Goal: Task Accomplishment & Management: Complete application form

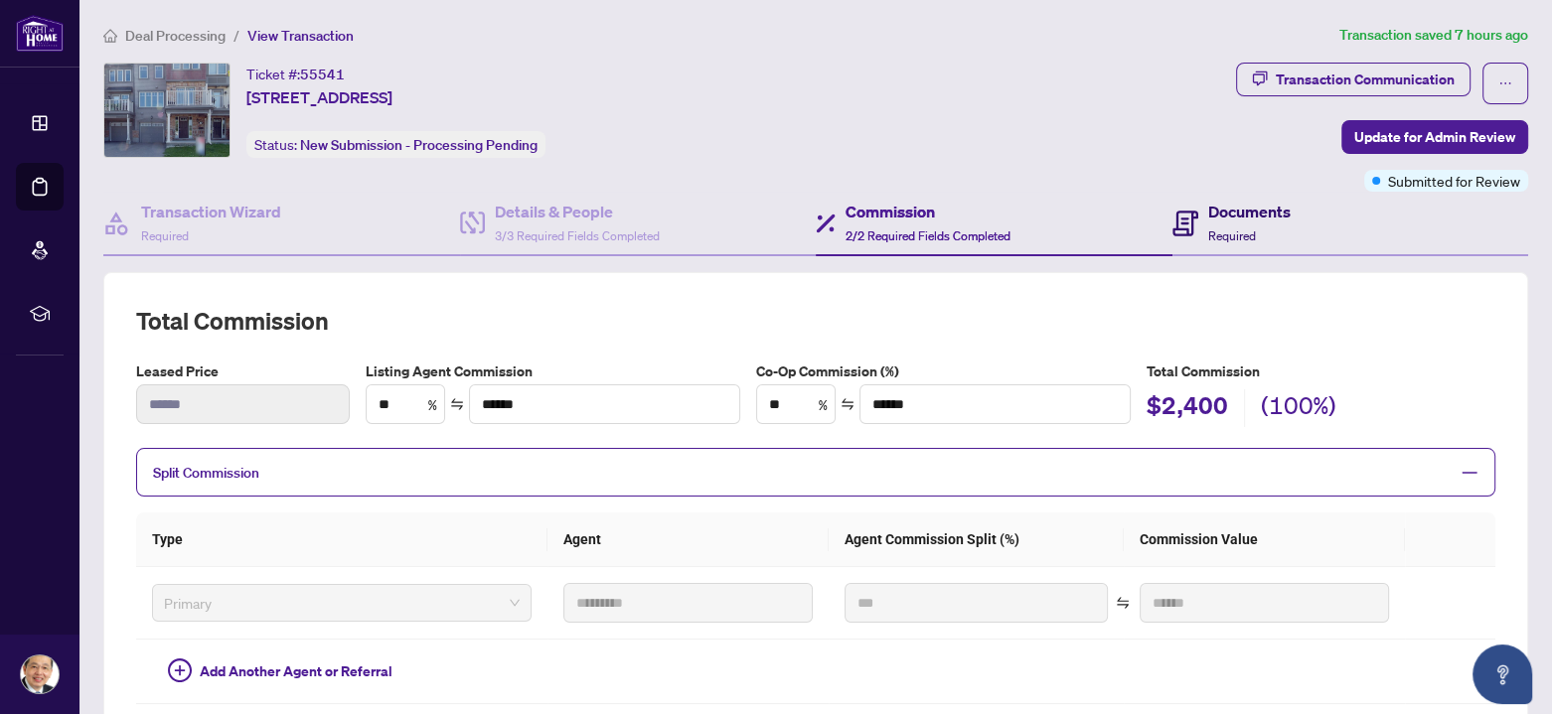
click at [1216, 220] on h4 "Documents" at bounding box center [1249, 212] width 82 height 24
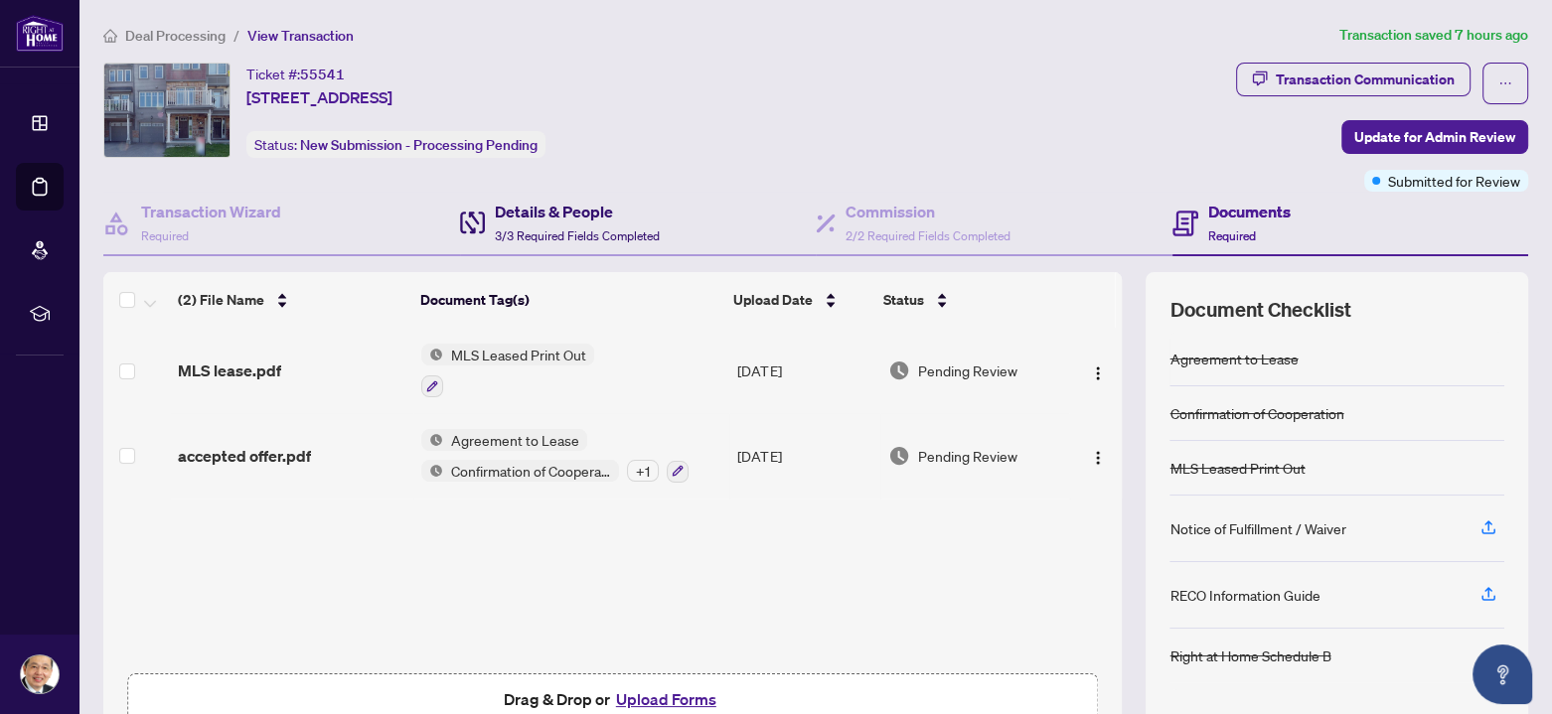
click at [530, 216] on h4 "Details & People" at bounding box center [577, 212] width 165 height 24
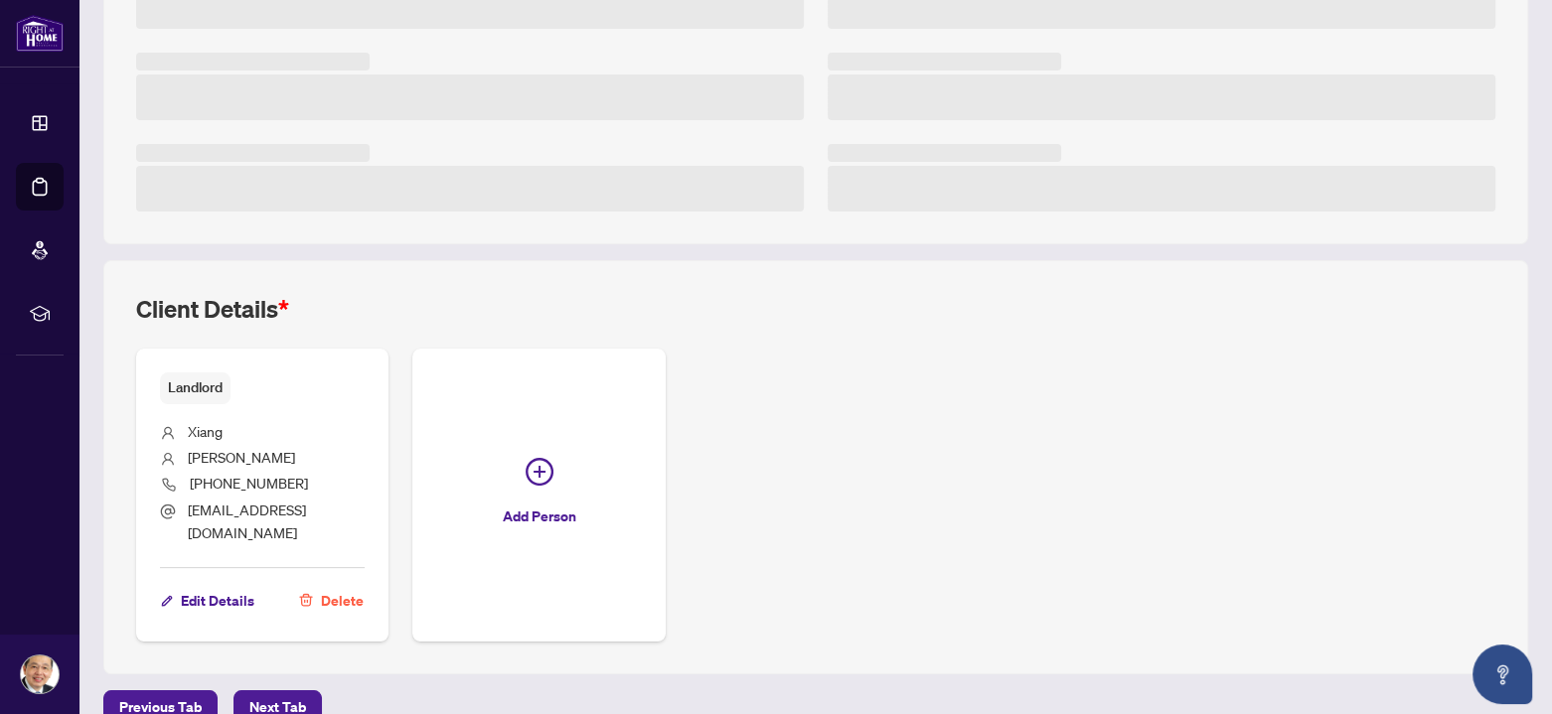
scroll to position [498, 0]
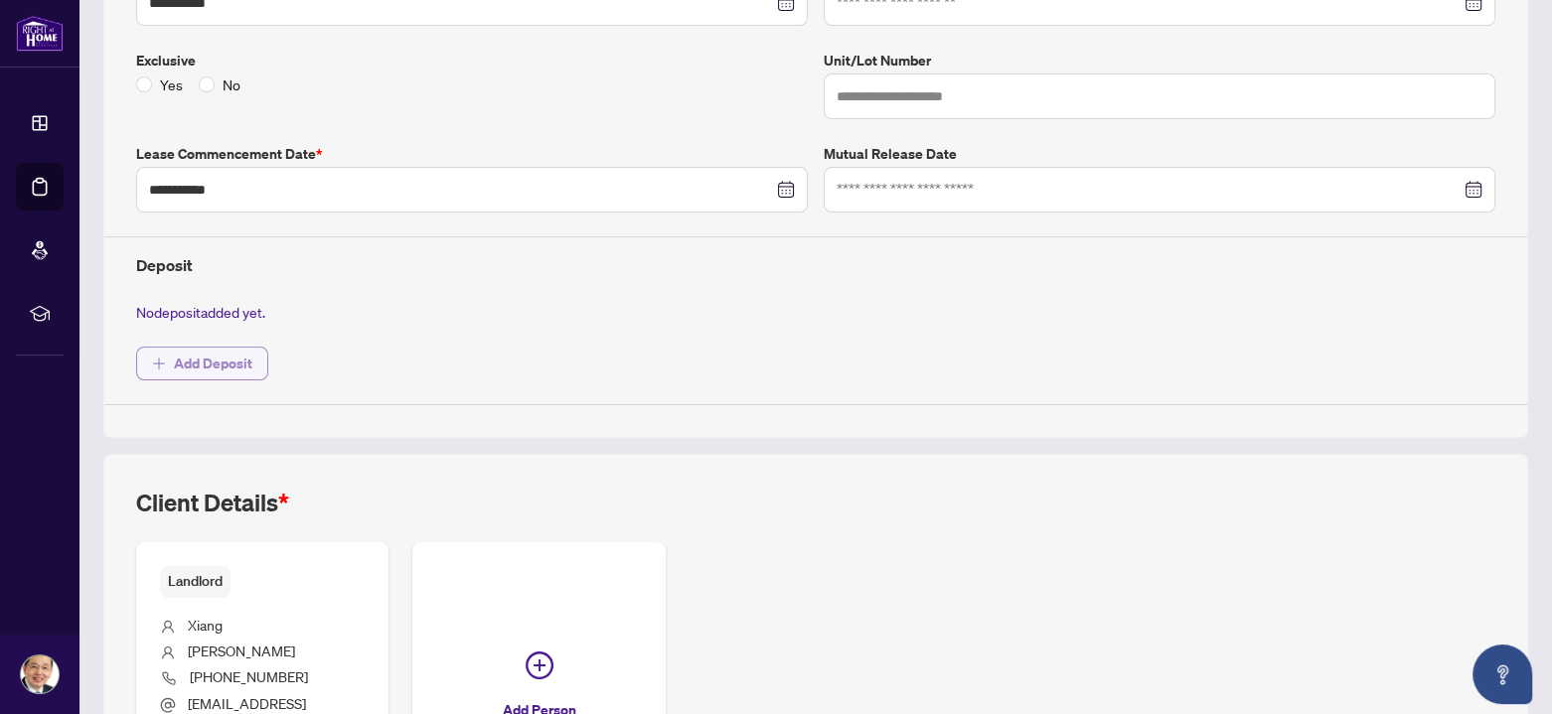
click at [207, 359] on span "Add Deposit" at bounding box center [213, 364] width 78 height 32
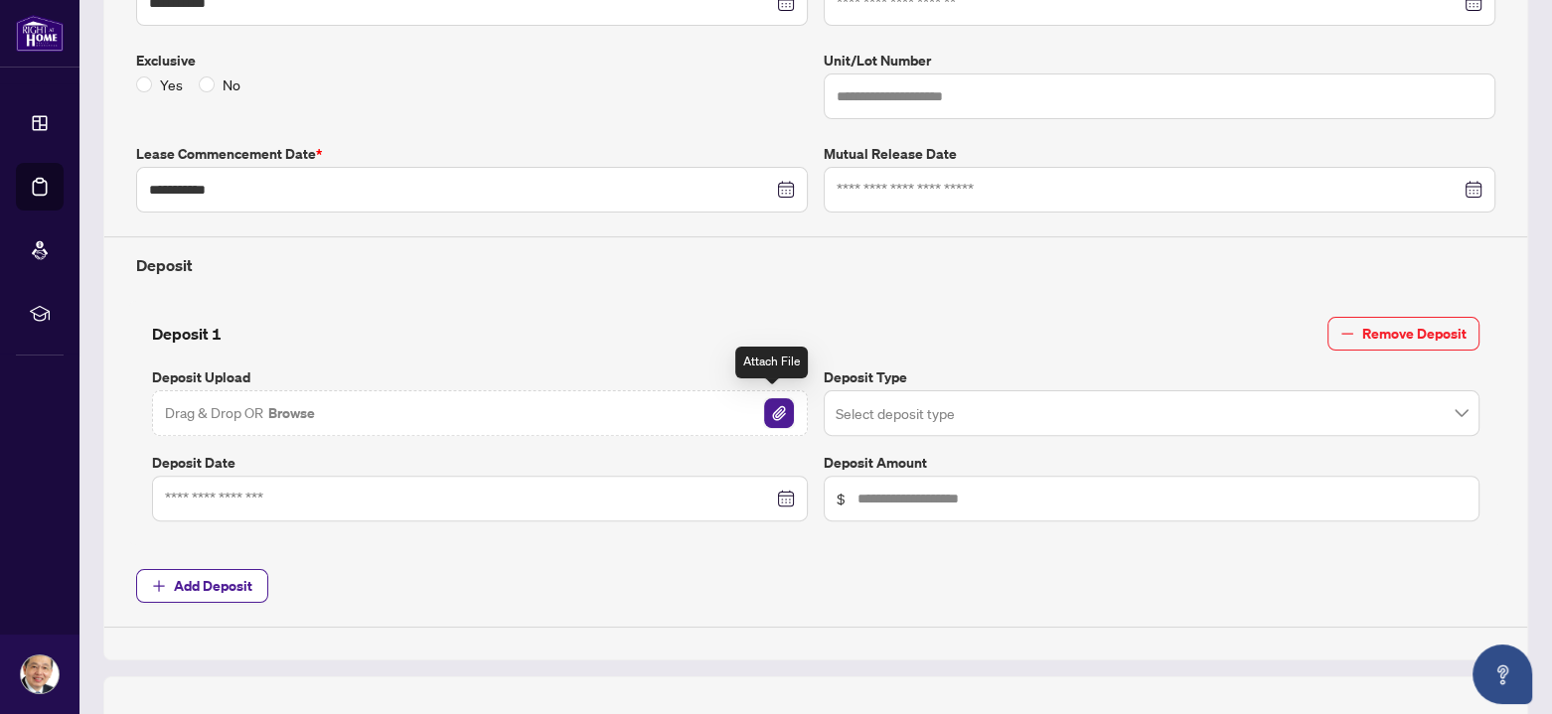
click at [766, 406] on img "button" at bounding box center [779, 413] width 30 height 30
click at [783, 494] on div at bounding box center [480, 499] width 630 height 22
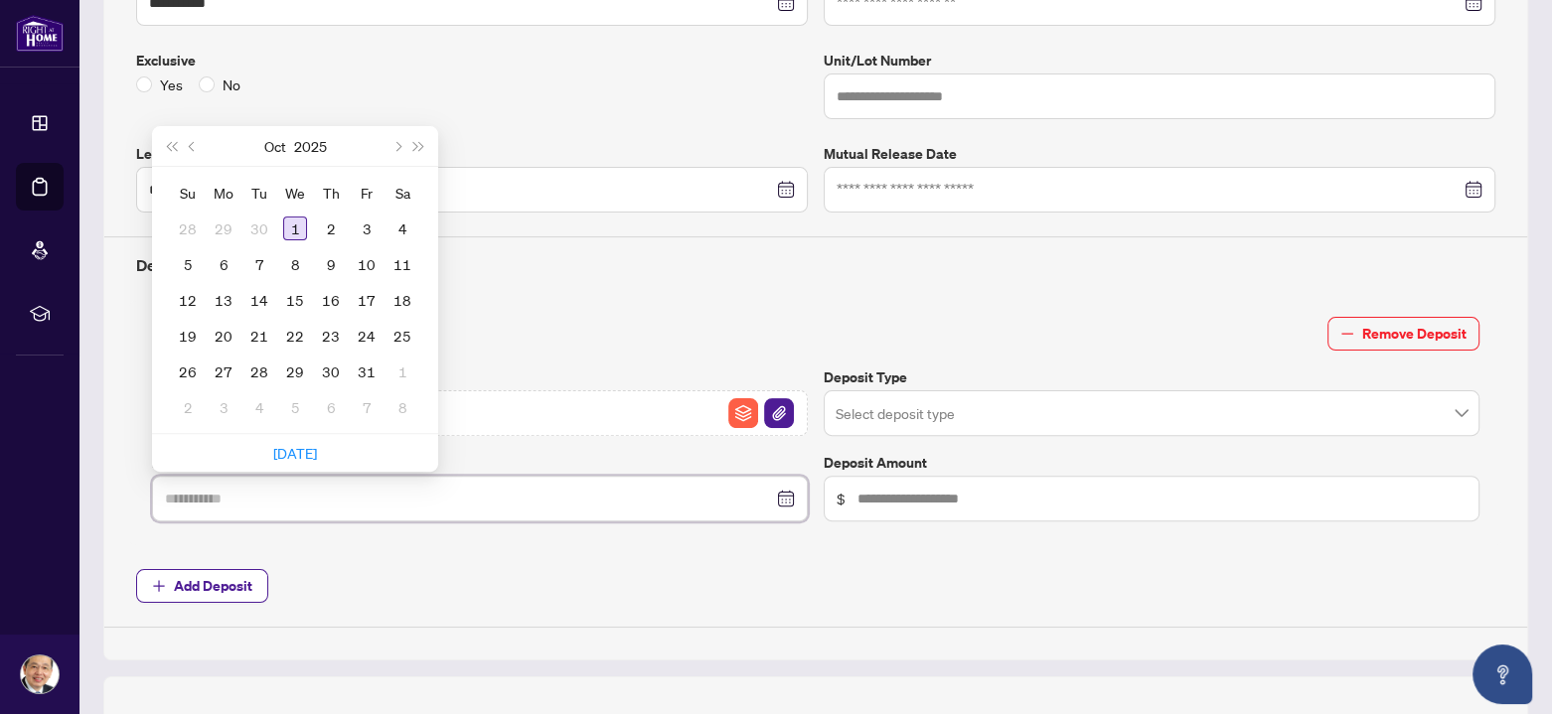
type input "**********"
click at [299, 223] on div "1" at bounding box center [295, 229] width 24 height 24
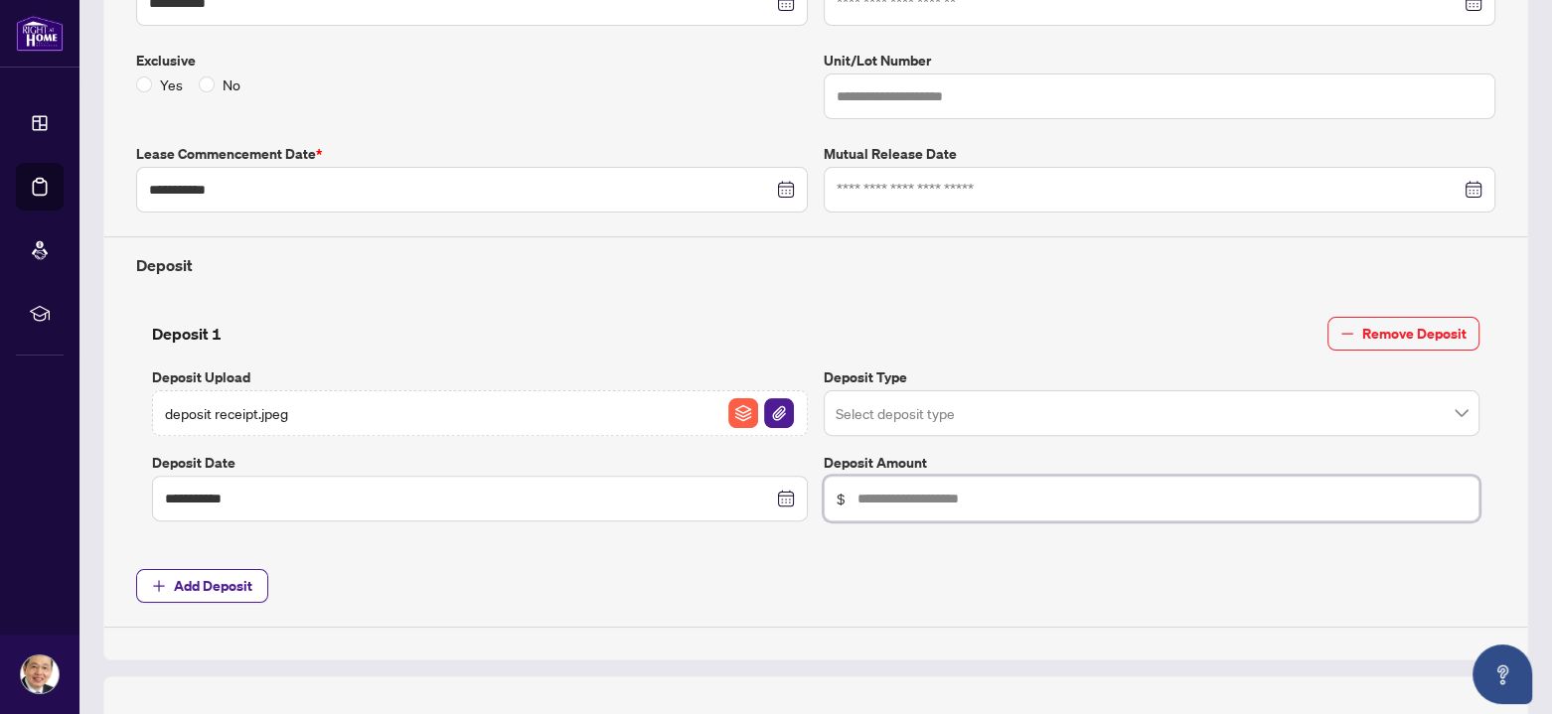
click at [857, 493] on input "text" at bounding box center [1161, 499] width 609 height 22
click at [1447, 406] on span at bounding box center [1151, 413] width 632 height 38
type input "*****"
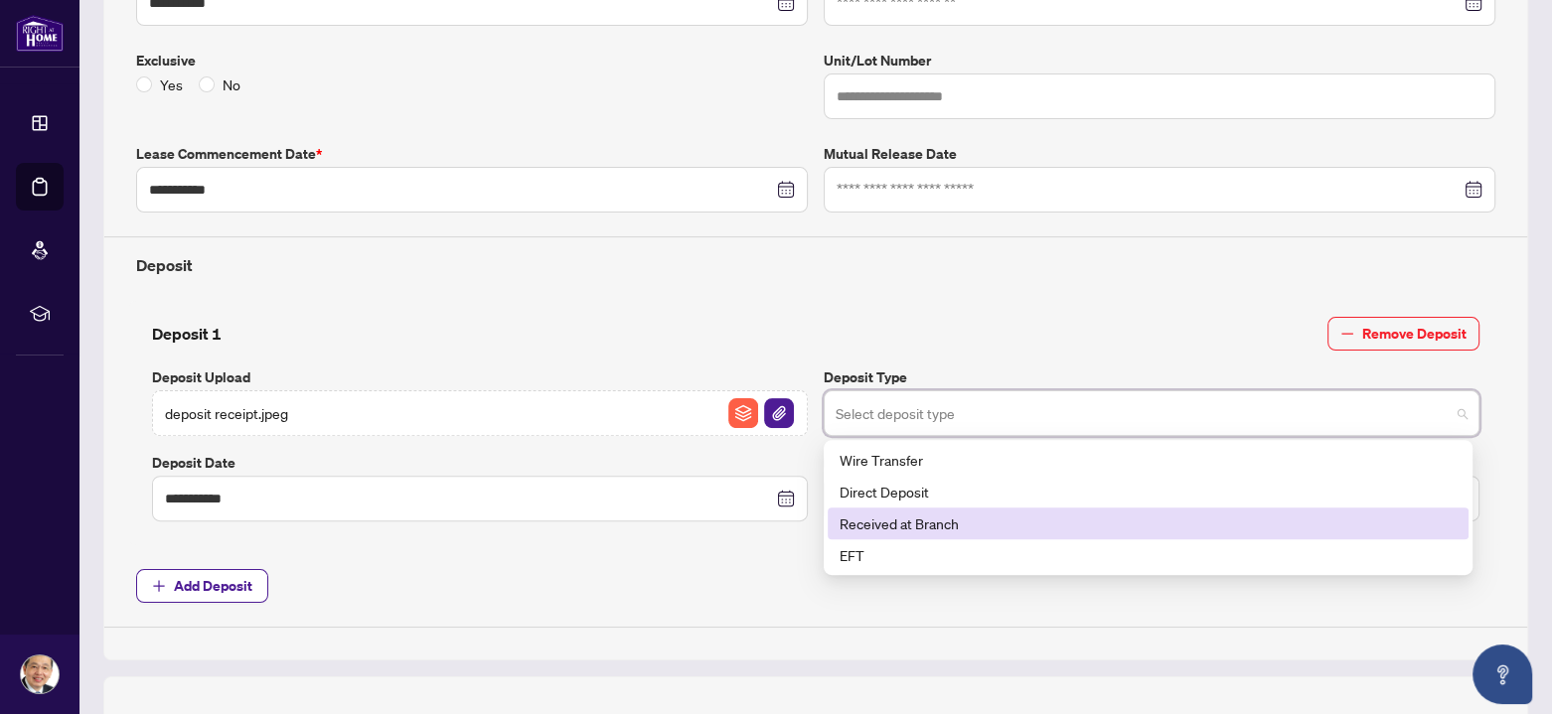
click at [954, 513] on div "Received at Branch" at bounding box center [1147, 524] width 617 height 22
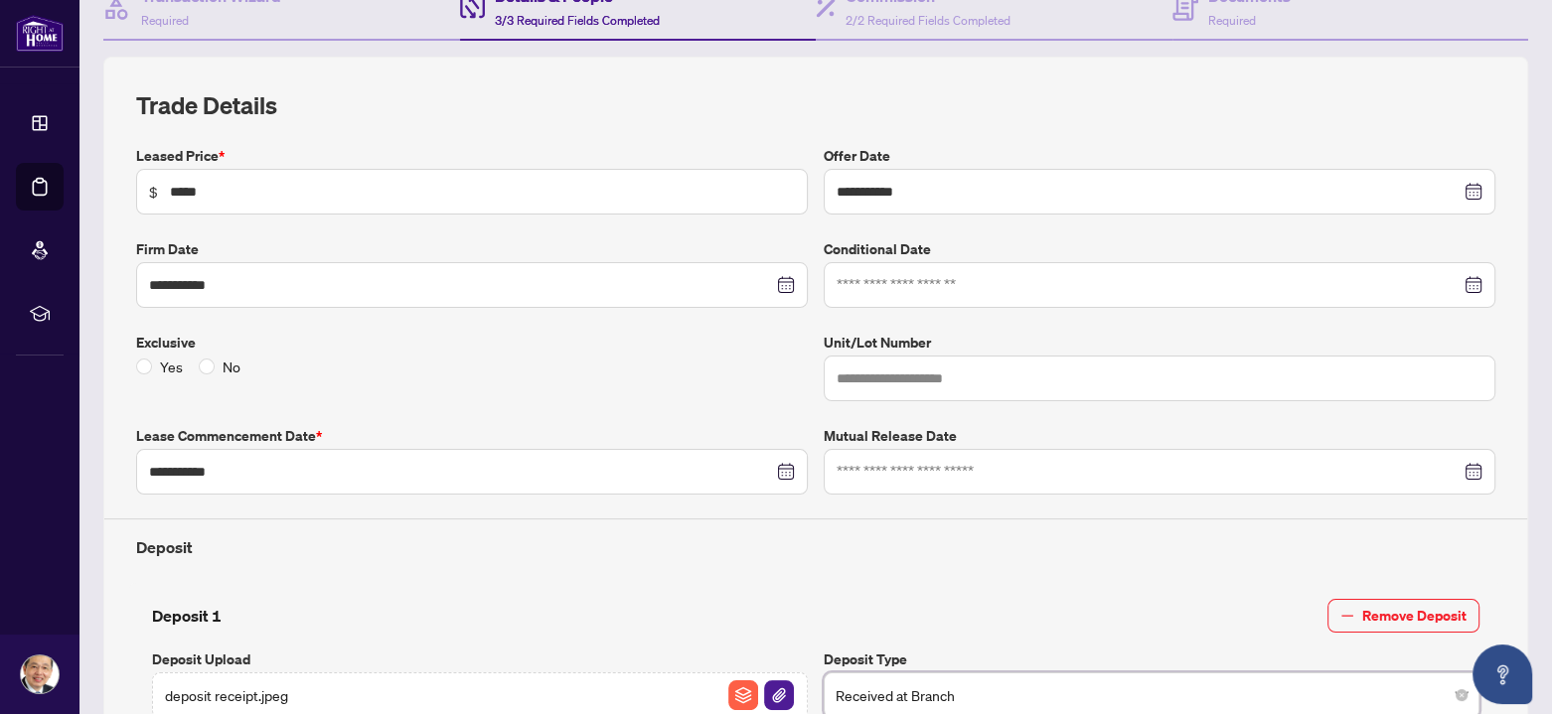
scroll to position [100, 0]
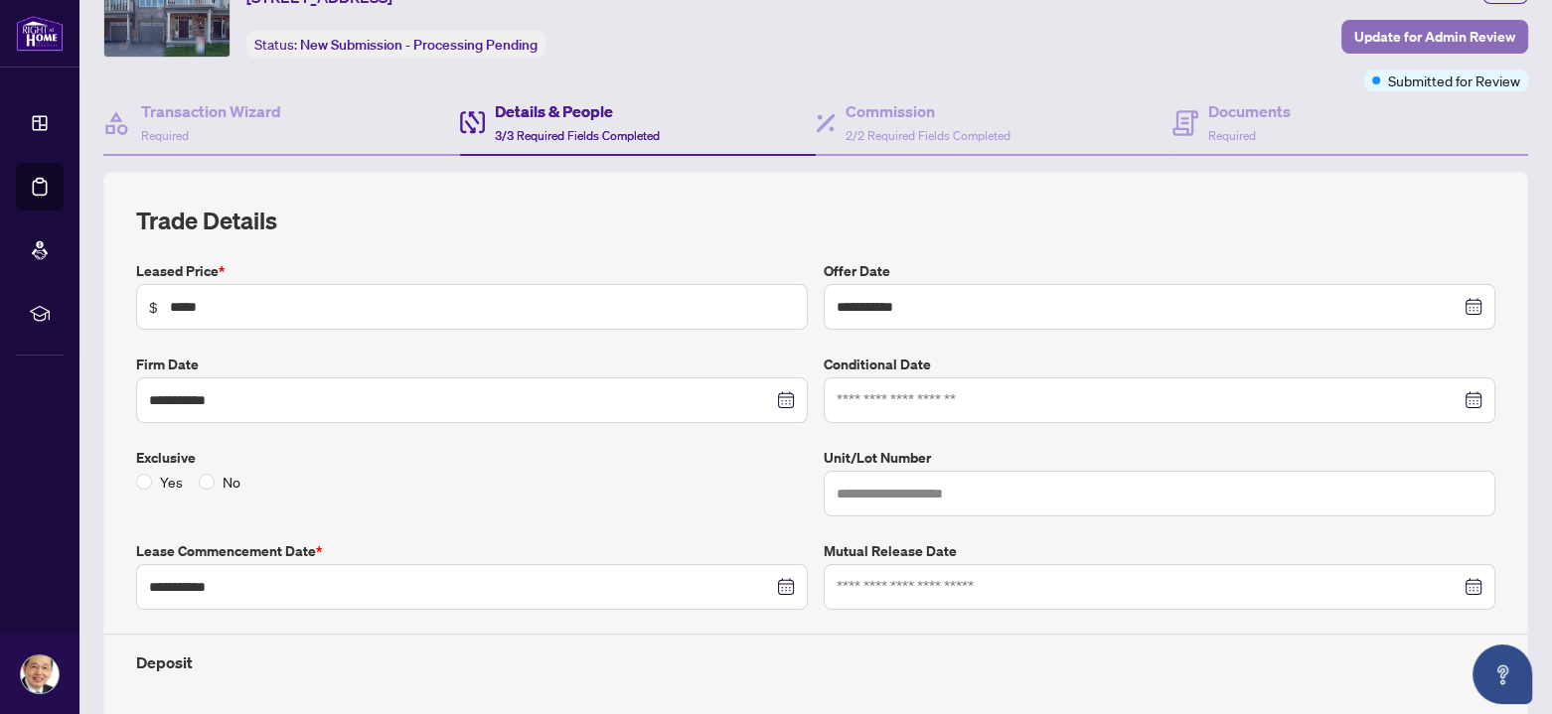
click at [1432, 36] on span "Update for Admin Review" at bounding box center [1434, 37] width 161 height 32
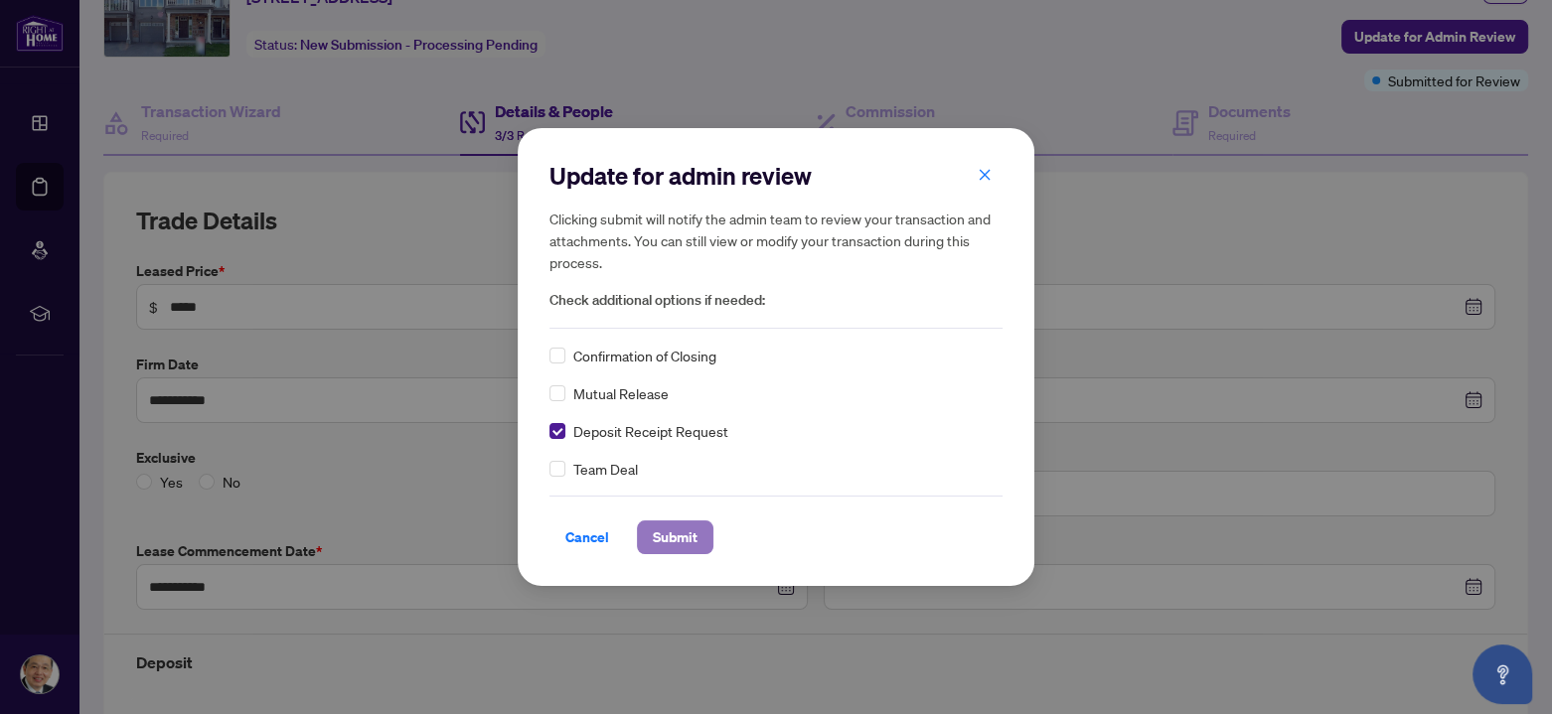
click at [688, 534] on span "Submit" at bounding box center [675, 537] width 45 height 32
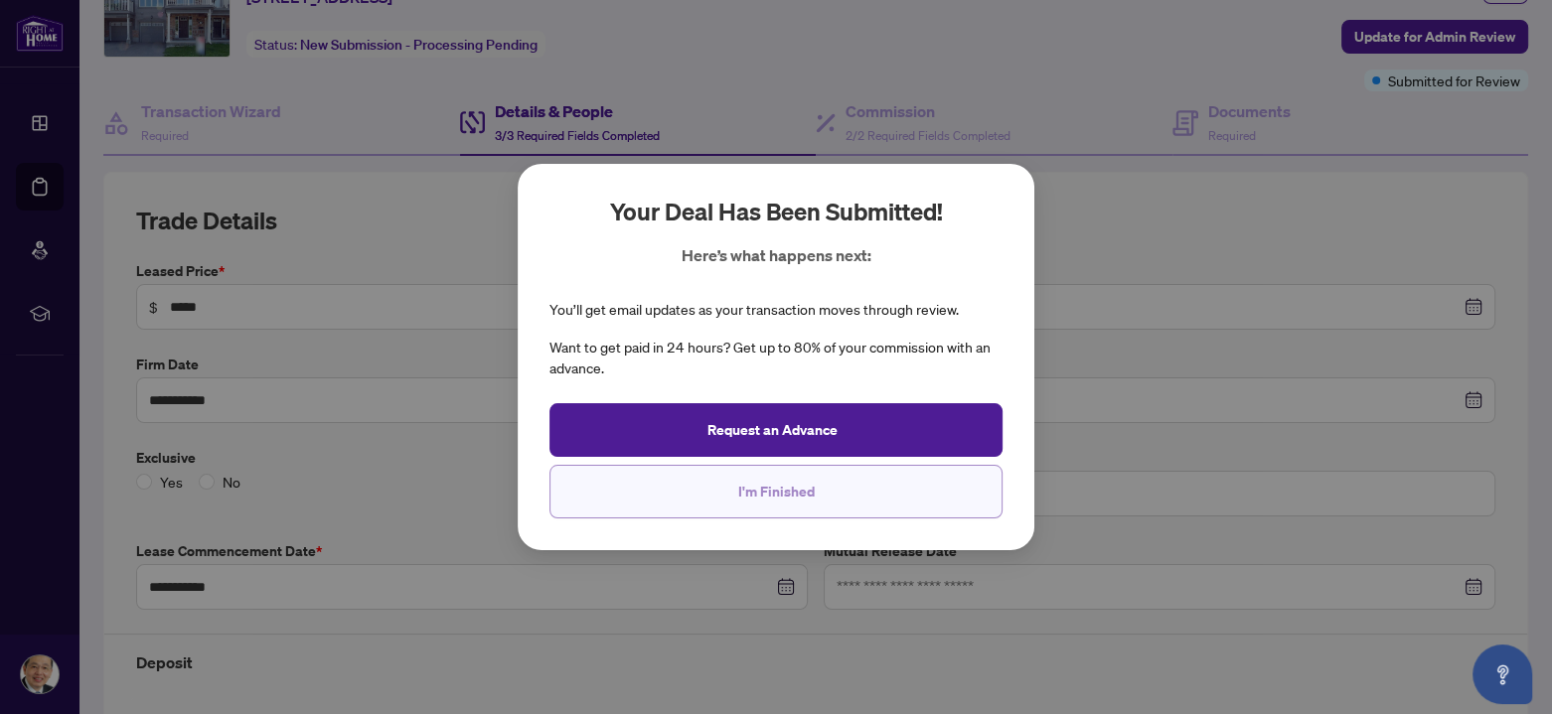
click at [751, 496] on span "I'm Finished" at bounding box center [776, 492] width 76 height 32
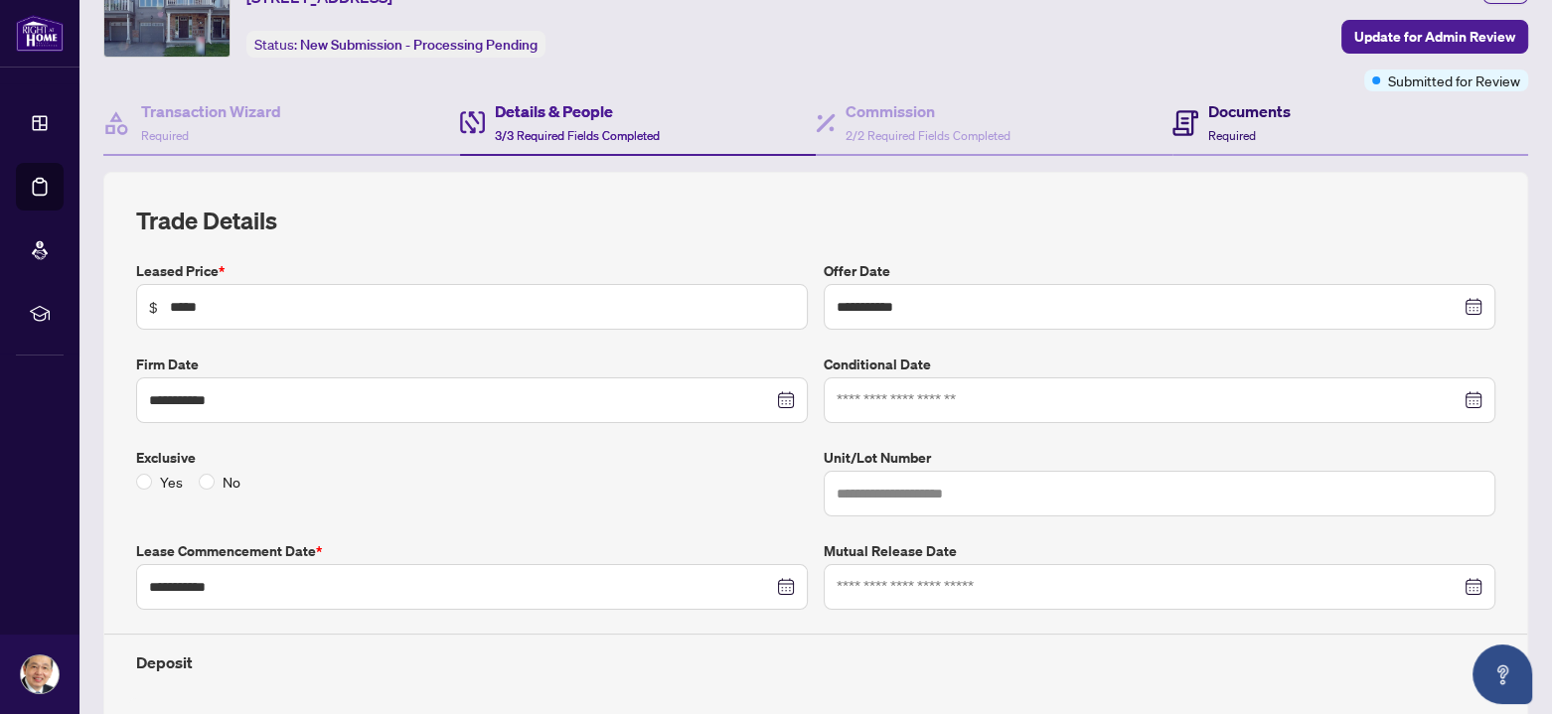
click at [1219, 106] on h4 "Documents" at bounding box center [1249, 111] width 82 height 24
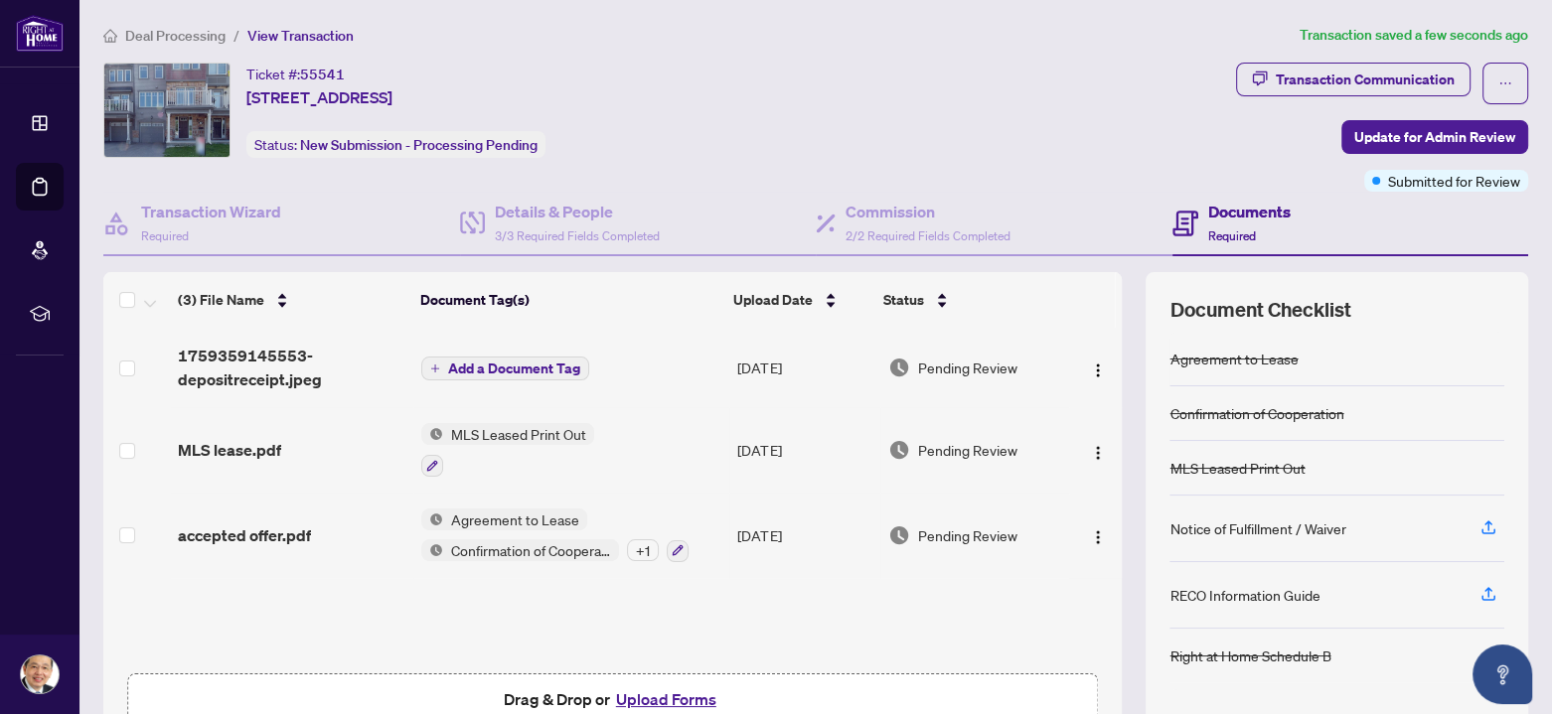
click at [516, 365] on span "Add a Document Tag" at bounding box center [514, 369] width 132 height 14
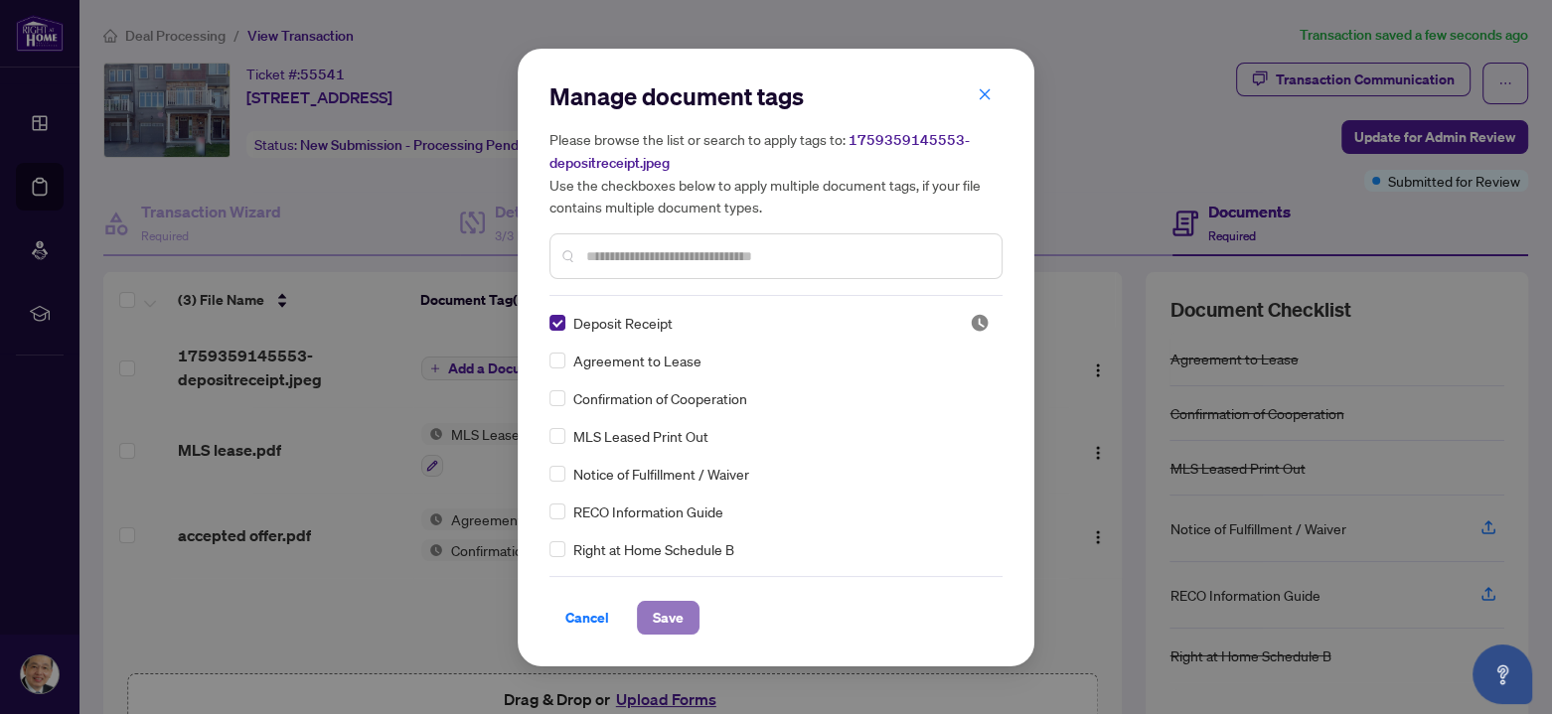
click at [654, 615] on span "Save" at bounding box center [668, 618] width 31 height 32
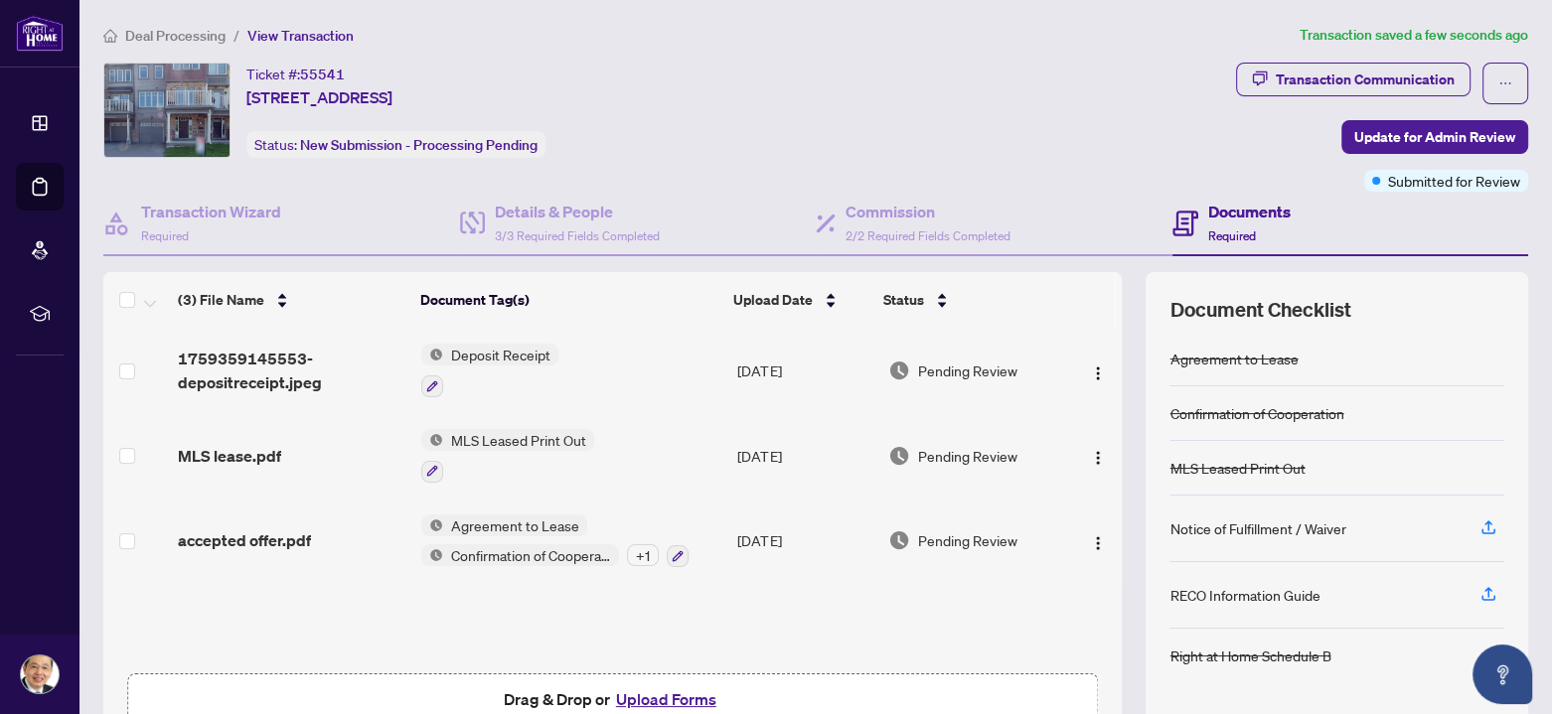
click at [644, 697] on button "Upload Forms" at bounding box center [666, 699] width 112 height 26
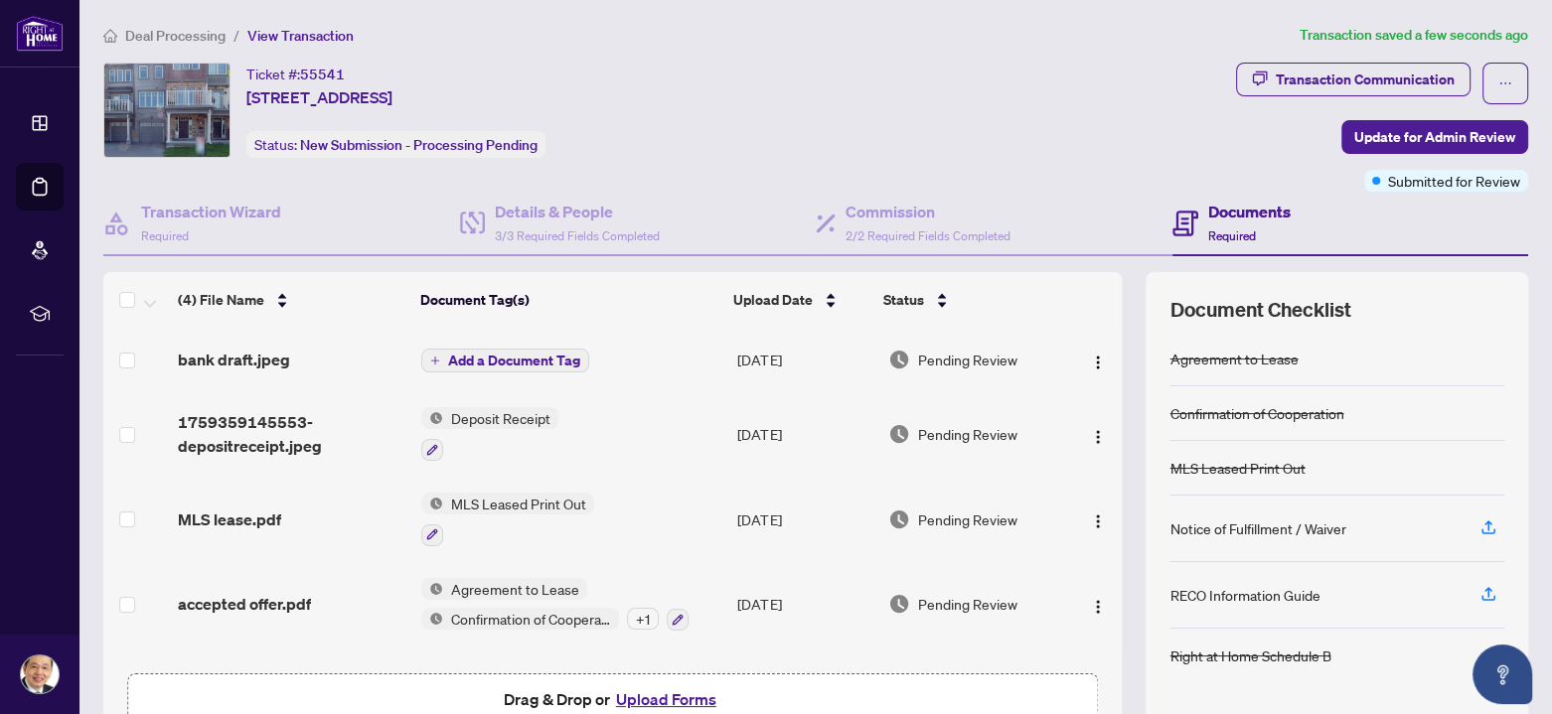
click at [516, 360] on span "Add a Document Tag" at bounding box center [514, 361] width 132 height 14
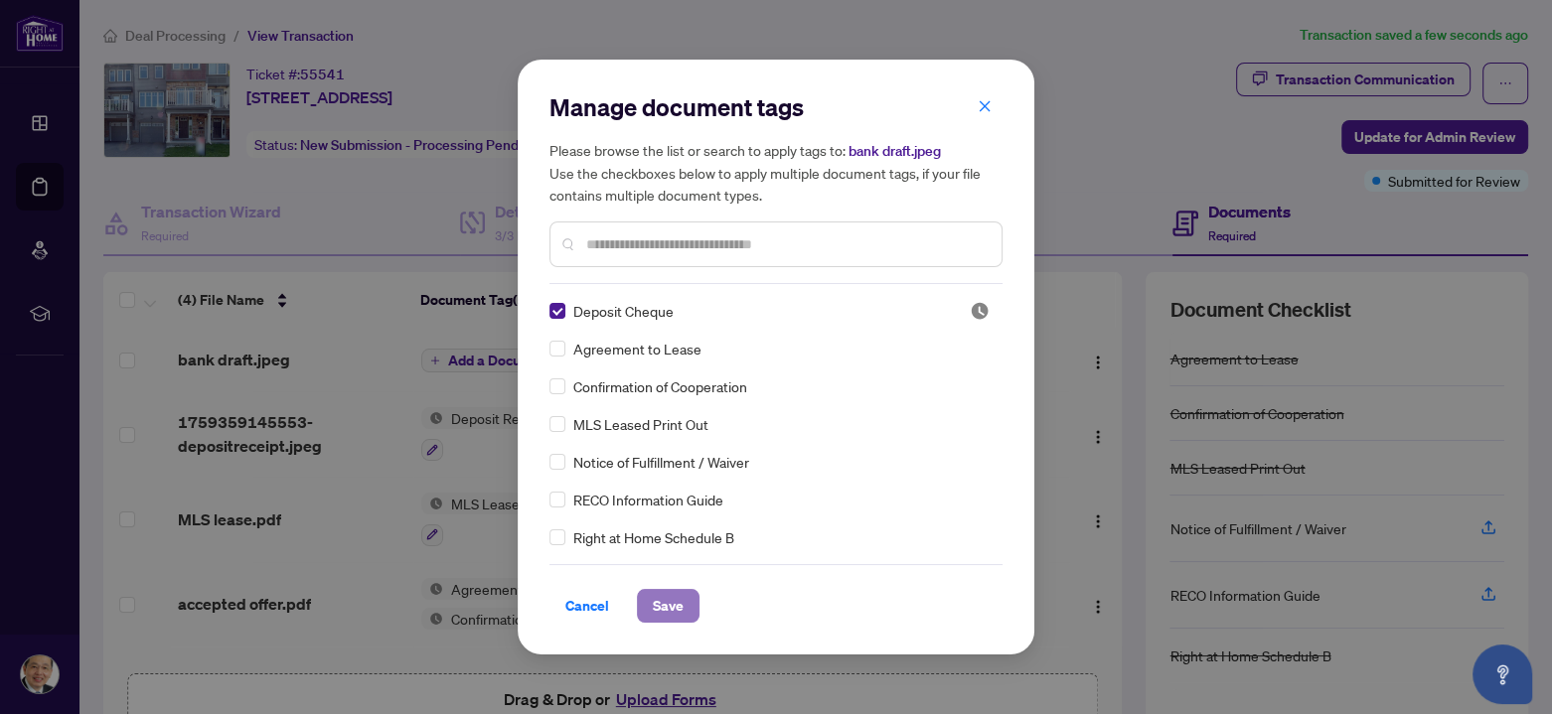
click at [671, 600] on span "Save" at bounding box center [668, 606] width 31 height 32
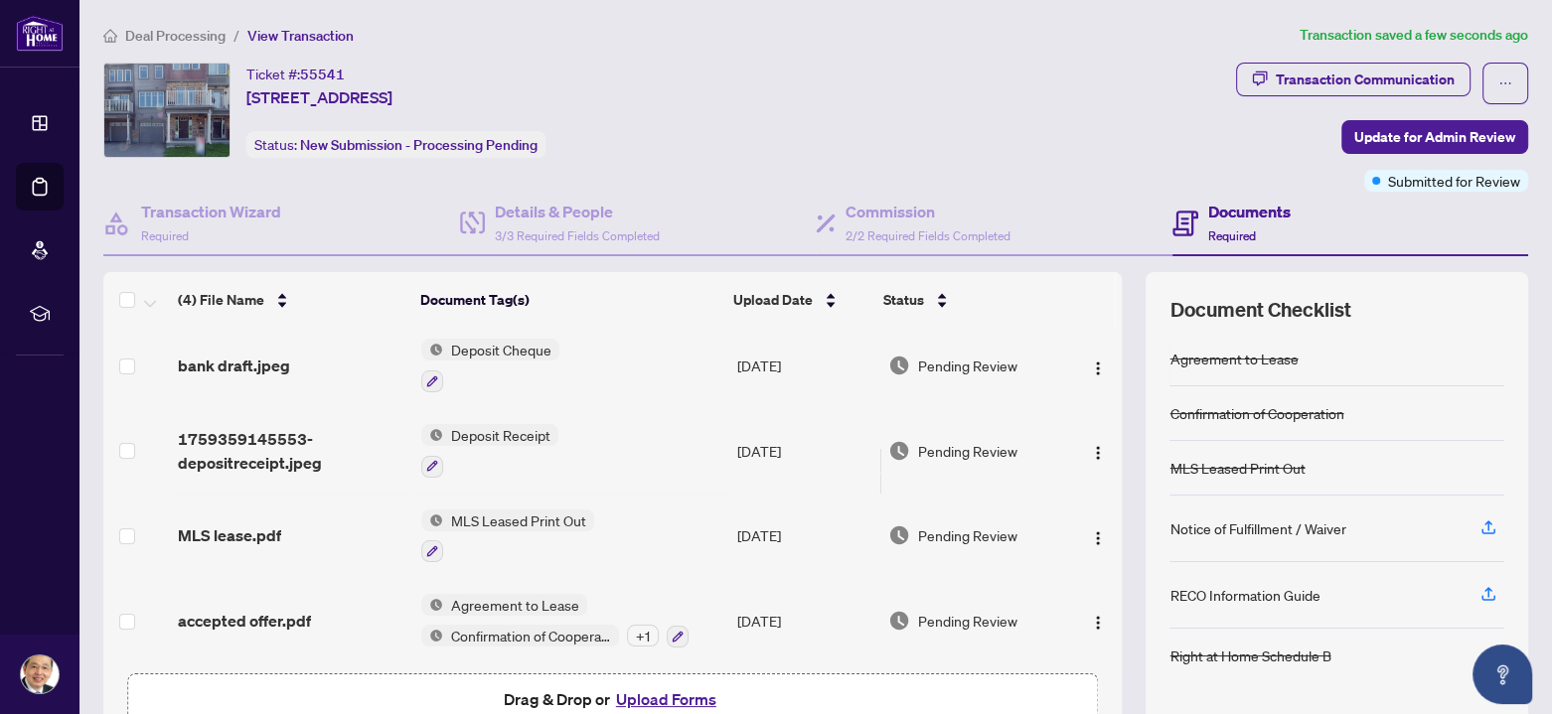
scroll to position [6, 0]
click at [1431, 135] on span "Update for Admin Review" at bounding box center [1434, 137] width 161 height 32
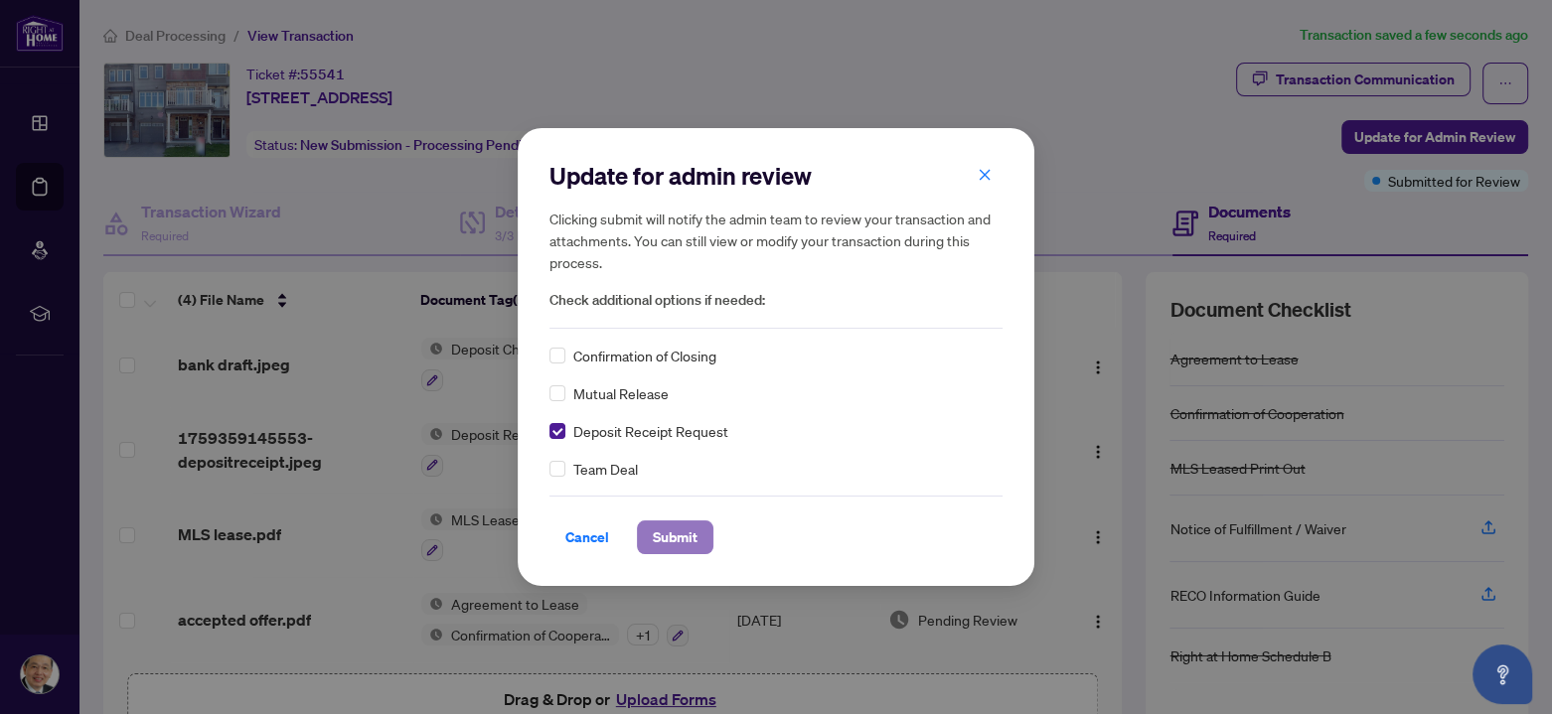
click at [677, 535] on span "Submit" at bounding box center [675, 537] width 45 height 32
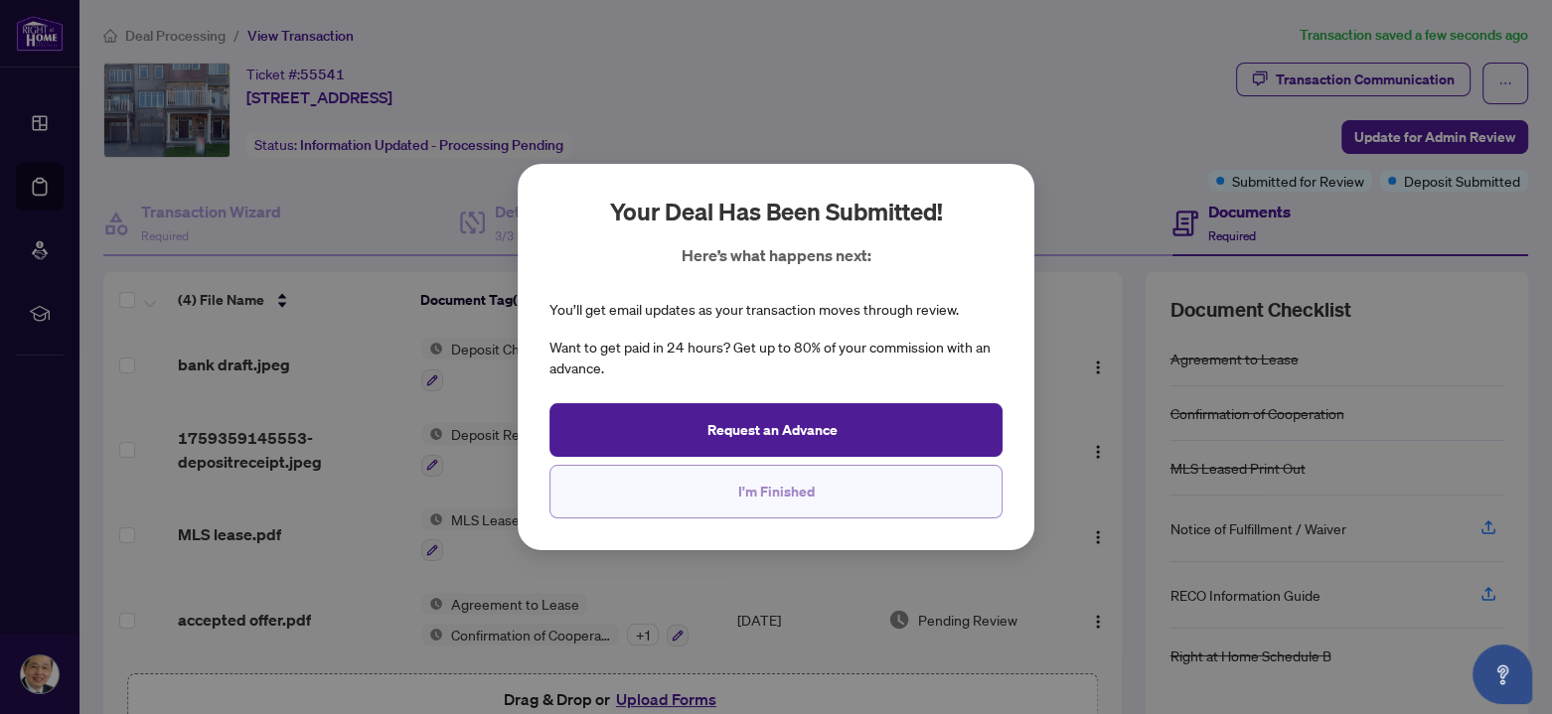
click at [753, 495] on span "I'm Finished" at bounding box center [776, 492] width 76 height 32
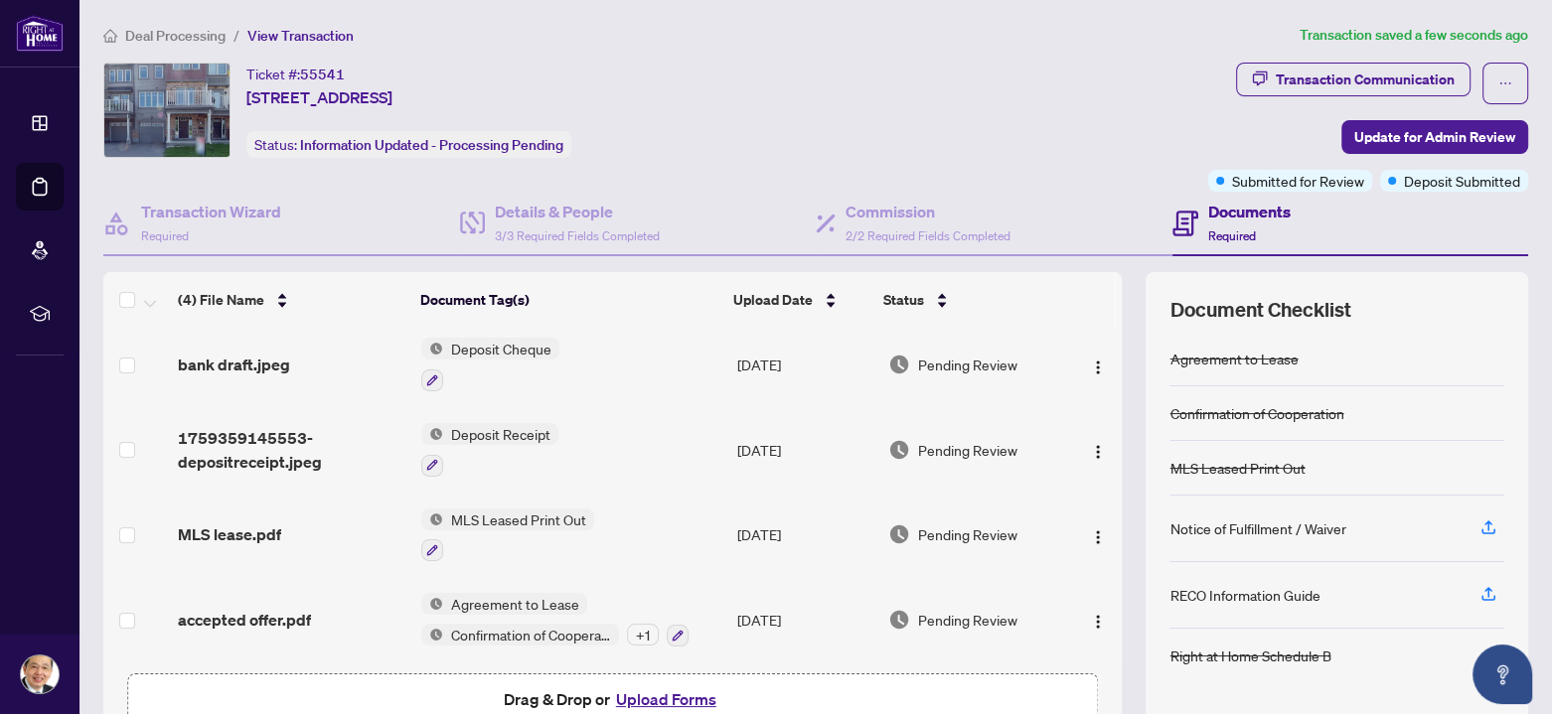
click at [157, 34] on span "Deal Processing" at bounding box center [175, 36] width 100 height 18
